Goal: Task Accomplishment & Management: Use online tool/utility

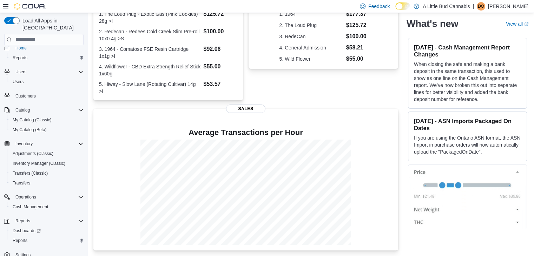
scroll to position [10, 0]
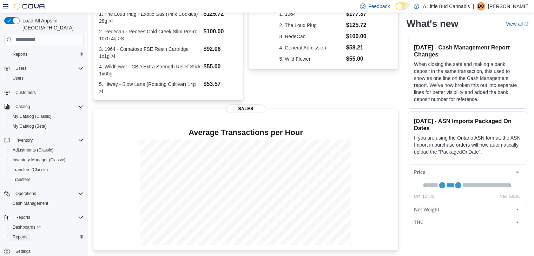
click at [29, 233] on link "Reports" at bounding box center [20, 237] width 20 height 8
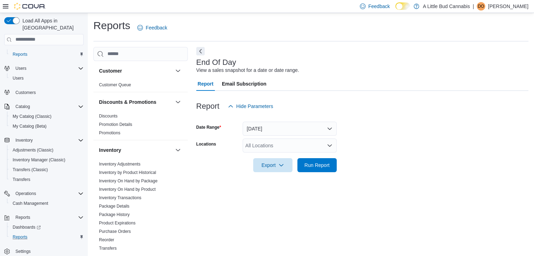
scroll to position [2, 0]
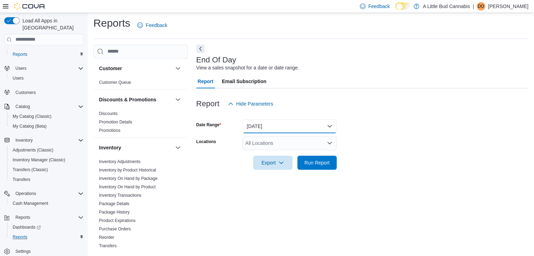
click at [286, 125] on button "[DATE]" at bounding box center [289, 126] width 94 height 14
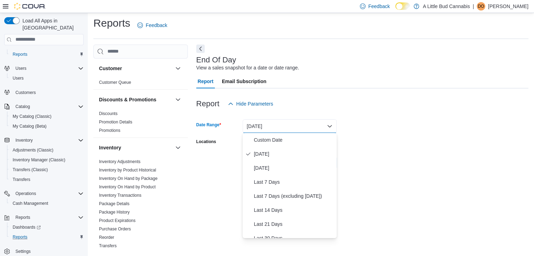
click at [277, 157] on span "[DATE]" at bounding box center [294, 154] width 80 height 8
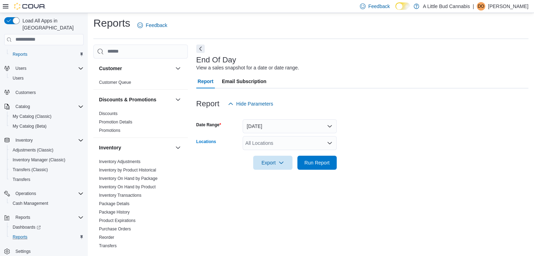
click at [303, 148] on div "All Locations" at bounding box center [289, 143] width 94 height 14
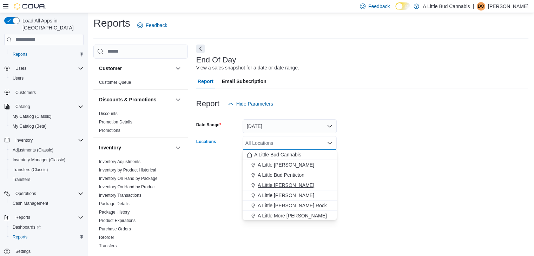
click at [295, 183] on span "A Little [PERSON_NAME]" at bounding box center [286, 185] width 57 height 7
click at [409, 157] on form "Date Range [DATE] Locations A Little [PERSON_NAME] Combo box. Selected. A Littl…" at bounding box center [362, 140] width 332 height 59
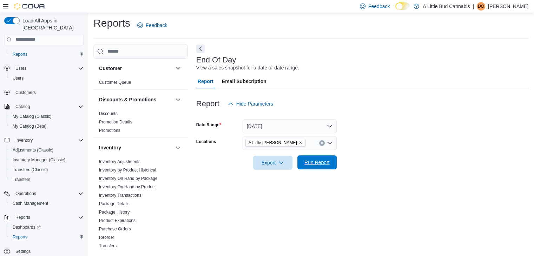
click at [324, 157] on span "Run Report" at bounding box center [316, 162] width 31 height 14
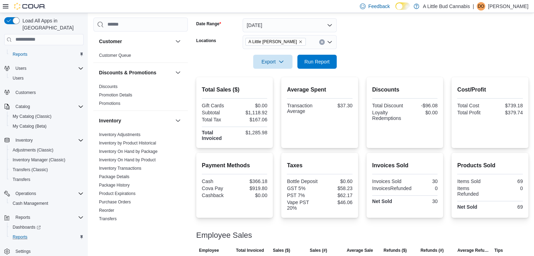
scroll to position [132, 0]
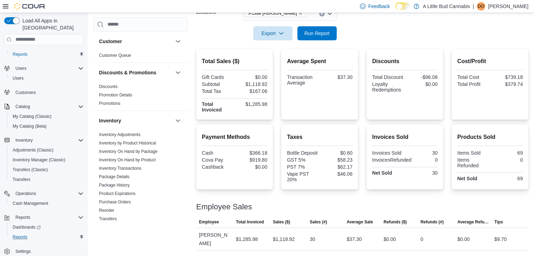
click at [486, 201] on div at bounding box center [362, 198] width 332 height 8
click at [377, 23] on div at bounding box center [362, 24] width 332 height 6
